Goal: Task Accomplishment & Management: Use online tool/utility

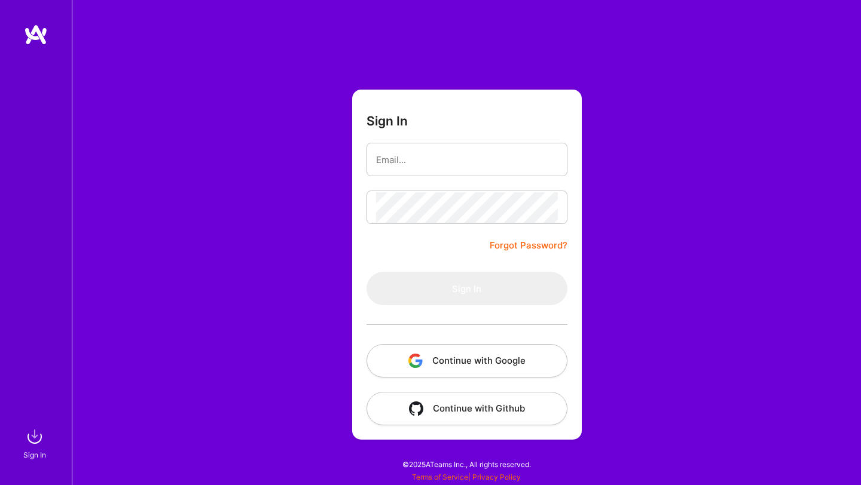
click at [462, 355] on button "Continue with Google" at bounding box center [466, 360] width 201 height 33
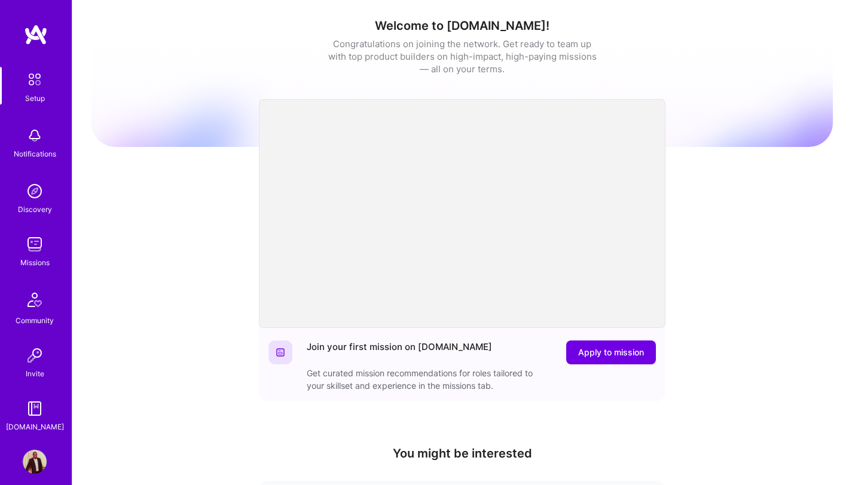
click at [23, 253] on img at bounding box center [35, 245] width 24 height 24
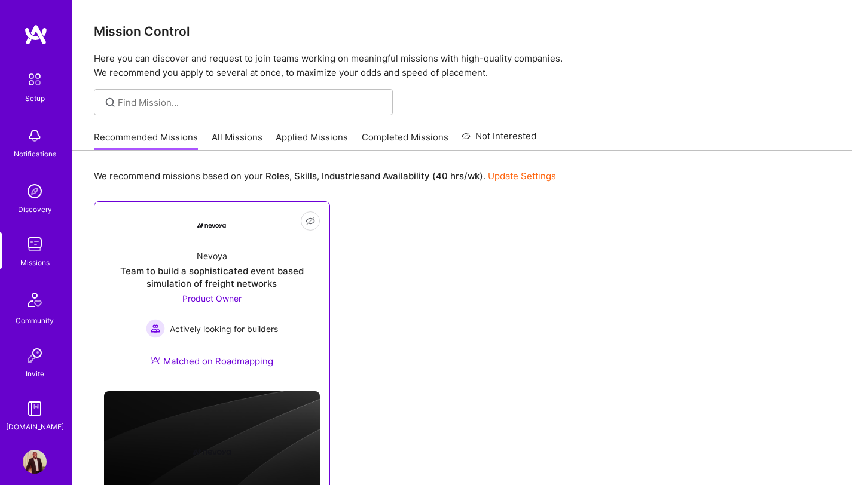
click at [206, 282] on div "Team to build a sophisticated event based simulation of freight networks" at bounding box center [212, 277] width 216 height 25
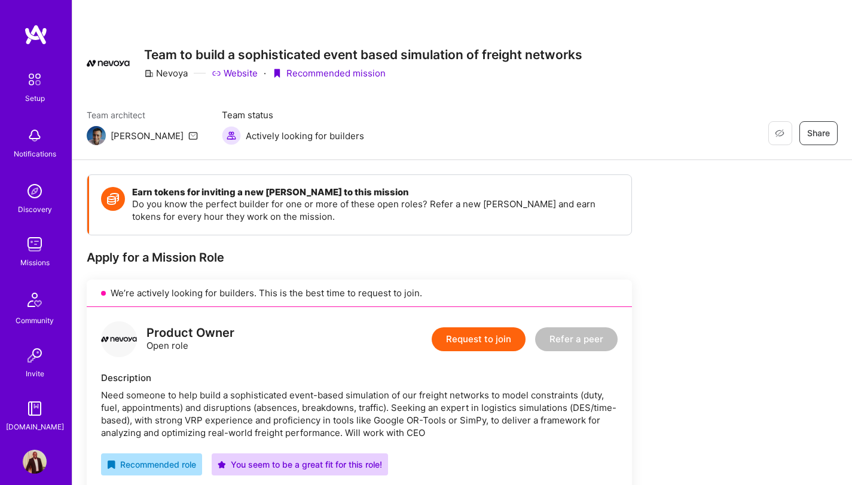
click at [25, 248] on img at bounding box center [35, 245] width 24 height 24
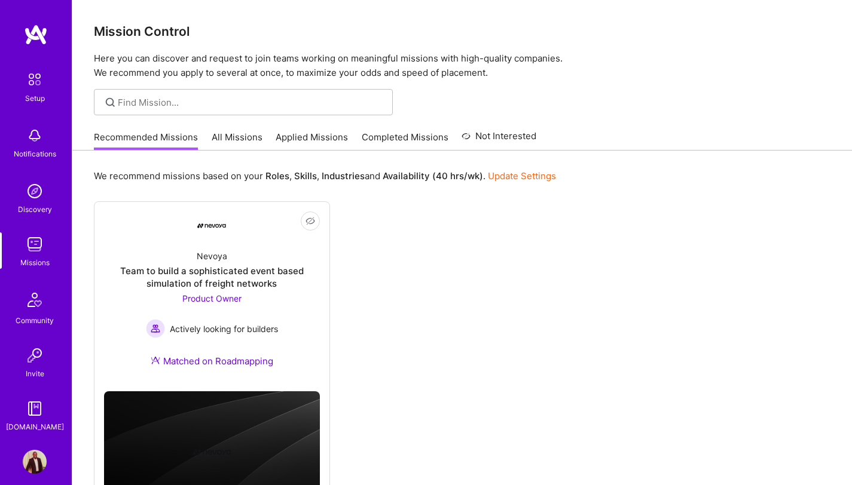
click at [234, 133] on link "All Missions" at bounding box center [237, 141] width 51 height 20
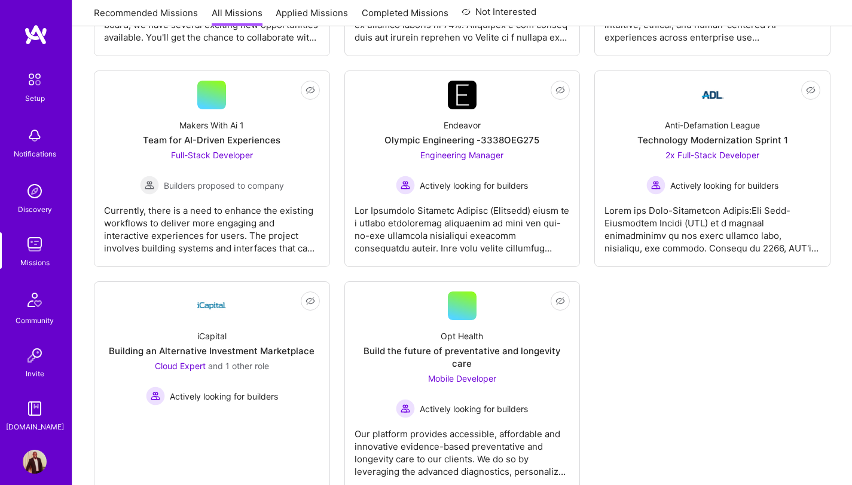
scroll to position [3480, 0]
